Goal: Information Seeking & Learning: Get advice/opinions

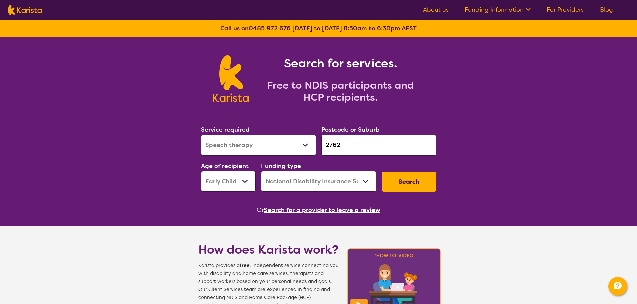
select select "Speech therapy"
select select "EC"
select select "NDIS"
click at [278, 145] on select "Allied Health Assistant Assessment ([MEDICAL_DATA] or [MEDICAL_DATA]) Behaviour…" at bounding box center [258, 145] width 115 height 21
select select "NDIS Support Coordination"
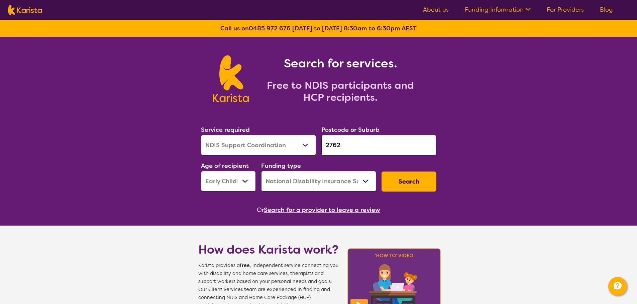
click at [201, 135] on select "Allied Health Assistant Assessment ([MEDICAL_DATA] or [MEDICAL_DATA]) Behaviour…" at bounding box center [258, 145] width 115 height 21
drag, startPoint x: 373, startPoint y: 146, endPoint x: 258, endPoint y: 148, distance: 114.3
click at [261, 144] on div "Service required Allied Health Assistant Assessment ([MEDICAL_DATA] or [MEDICAL…" at bounding box center [318, 158] width 241 height 72
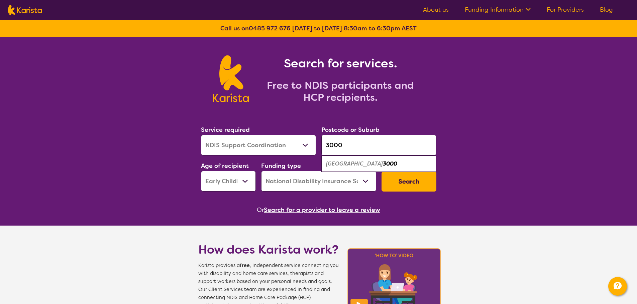
type input "3000"
click at [216, 186] on select "Early Childhood - 0 to 9 Child - 10 to 11 Adolescent - 12 to 17 Adult - 18 to 6…" at bounding box center [228, 181] width 55 height 21
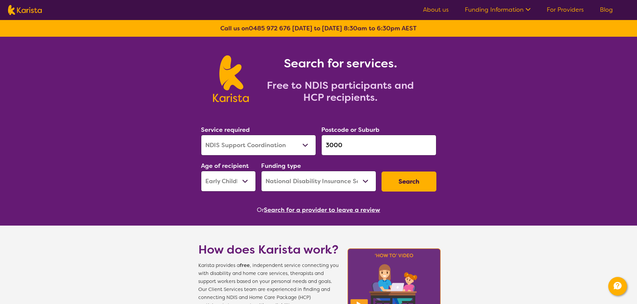
select select "AD"
click at [201, 171] on select "Early Childhood - 0 to 9 Child - 10 to 11 Adolescent - 12 to 17 Adult - 18 to 6…" at bounding box center [228, 181] width 55 height 21
click at [402, 186] on button "Search" at bounding box center [408, 182] width 55 height 20
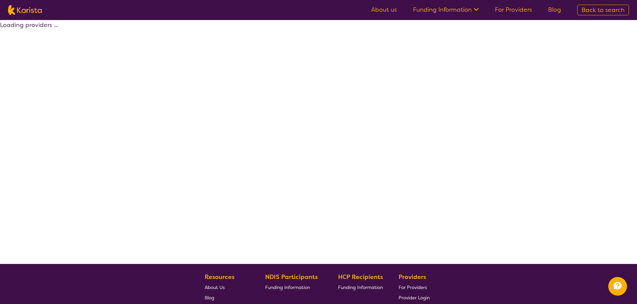
select select "by_score"
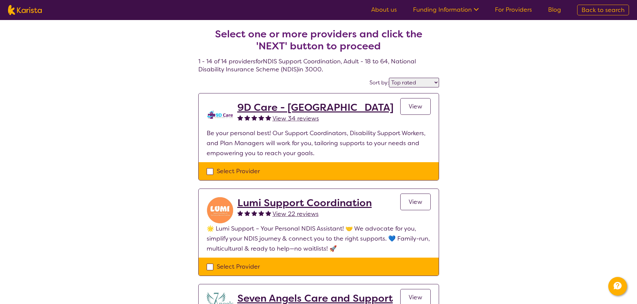
select select "NDIS Support Coordination"
select select "AD"
select select "NDIS"
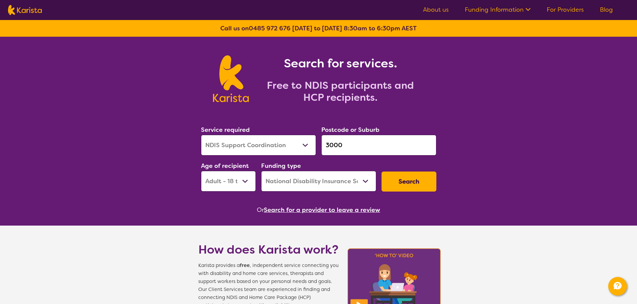
drag, startPoint x: 364, startPoint y: 149, endPoint x: 363, endPoint y: 145, distance: 3.5
click at [363, 145] on input "3000" at bounding box center [378, 145] width 115 height 21
drag, startPoint x: 324, startPoint y: 145, endPoint x: 227, endPoint y: 147, distance: 97.3
click at [228, 143] on div "Service required Allied Health Assistant Assessment ([MEDICAL_DATA] or [MEDICAL…" at bounding box center [318, 158] width 241 height 72
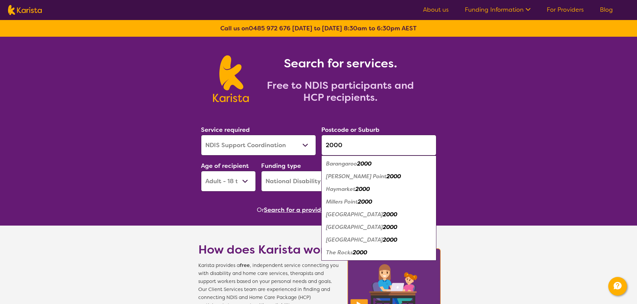
type input "2000"
click at [383, 226] on em "2000" at bounding box center [390, 227] width 14 height 7
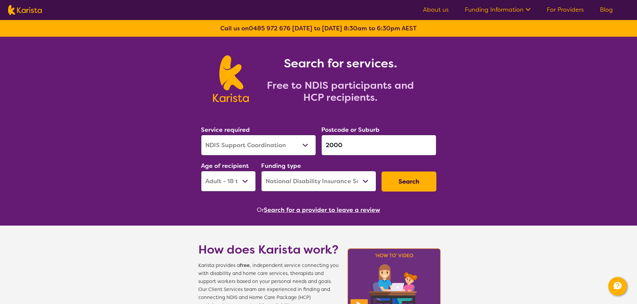
click at [424, 187] on button "Search" at bounding box center [408, 182] width 55 height 20
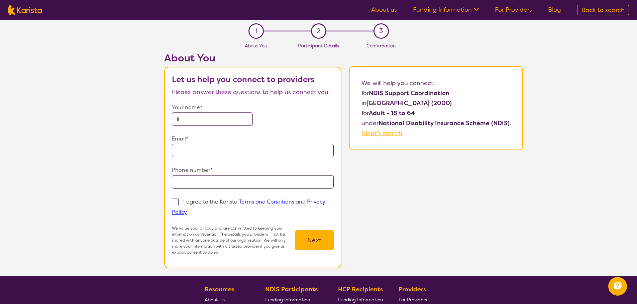
select select "NDIS Support Coordination"
select select "AD"
select select "NDIS"
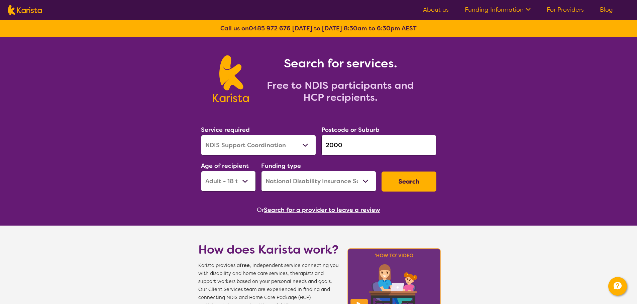
click at [358, 151] on input "2000" at bounding box center [378, 145] width 115 height 21
drag, startPoint x: 325, startPoint y: 147, endPoint x: 261, endPoint y: 147, distance: 64.2
click at [259, 147] on div "Service required Allied Health Assistant Assessment ([MEDICAL_DATA] or [MEDICAL…" at bounding box center [318, 158] width 241 height 72
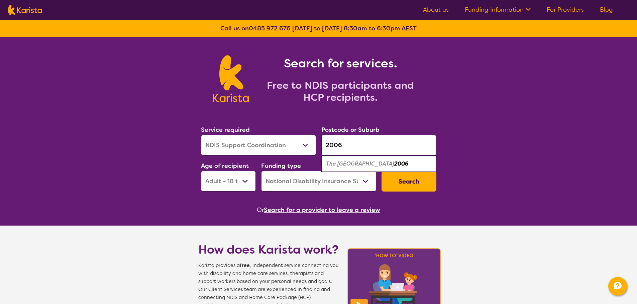
type input "2006"
click at [391, 163] on em "The [GEOGRAPHIC_DATA]" at bounding box center [360, 163] width 68 height 7
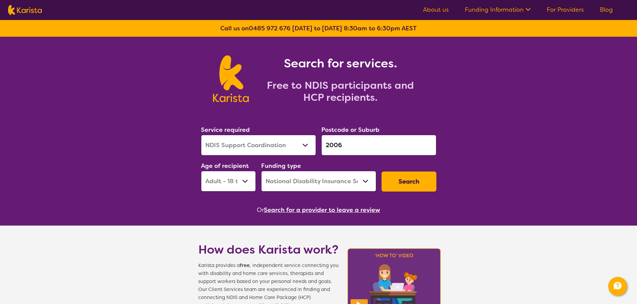
click at [416, 178] on button "Search" at bounding box center [408, 182] width 55 height 20
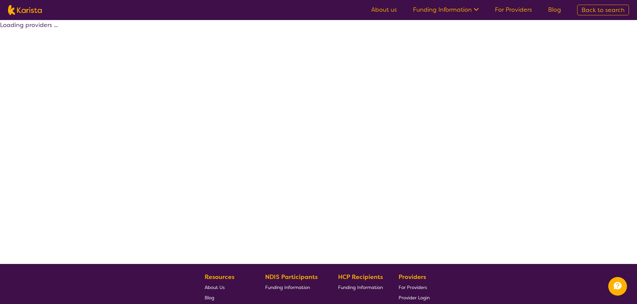
select select "by_score"
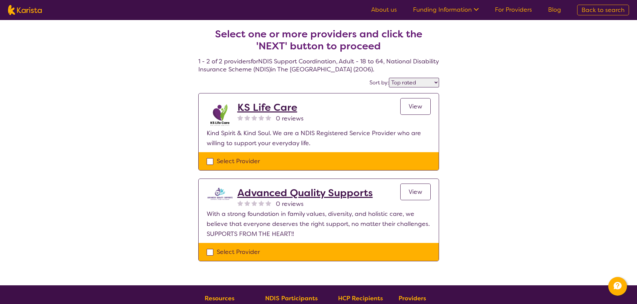
click at [340, 192] on h2 "Advanced Quality Supports" at bounding box center [304, 193] width 135 height 12
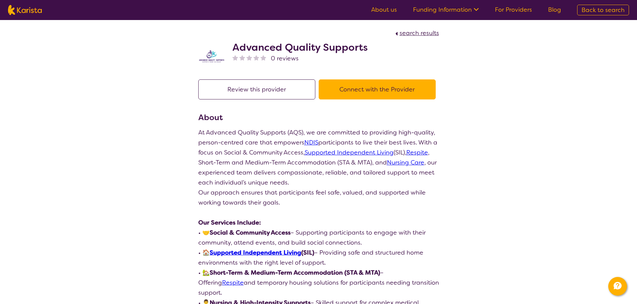
select select "by_score"
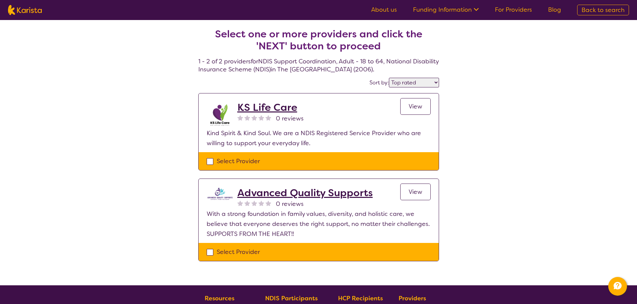
select select "NDIS Support Coordination"
select select "AD"
select select "NDIS"
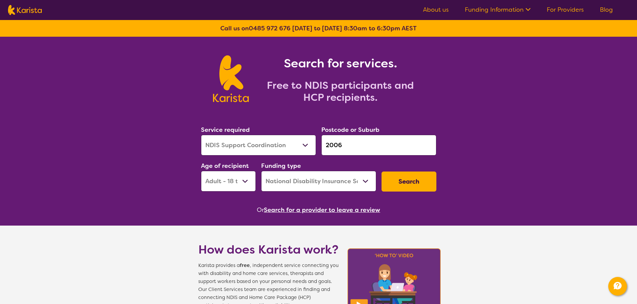
drag, startPoint x: 378, startPoint y: 141, endPoint x: 282, endPoint y: 152, distance: 96.9
click at [280, 148] on div "Service required Allied Health Assistant Assessment ([MEDICAL_DATA] or [MEDICAL…" at bounding box center [318, 158] width 241 height 72
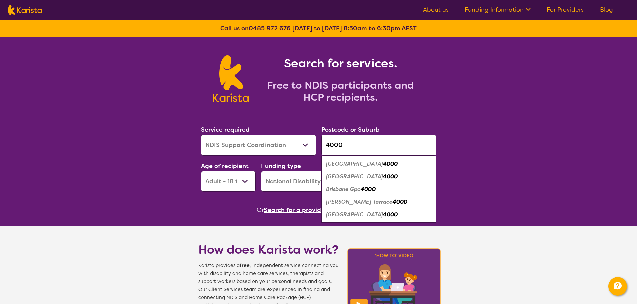
type input "4000"
click at [346, 180] on div "[GEOGRAPHIC_DATA] 4000" at bounding box center [378, 176] width 108 height 13
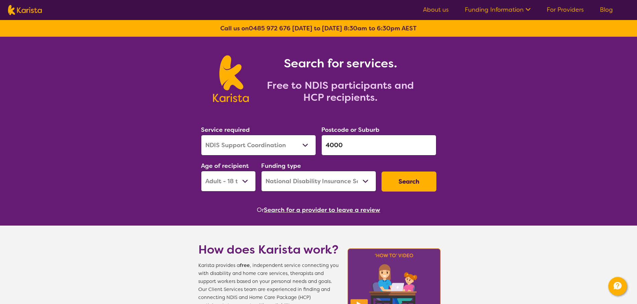
click at [397, 180] on button "Search" at bounding box center [408, 182] width 55 height 20
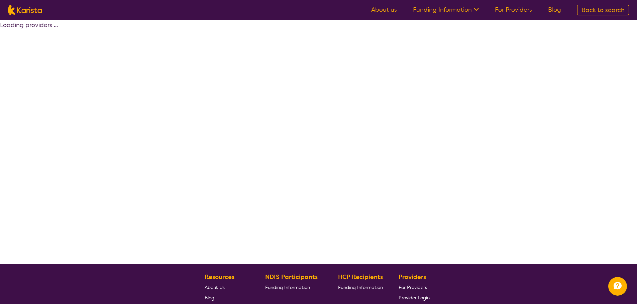
select select "by_score"
